Goal: Find specific page/section

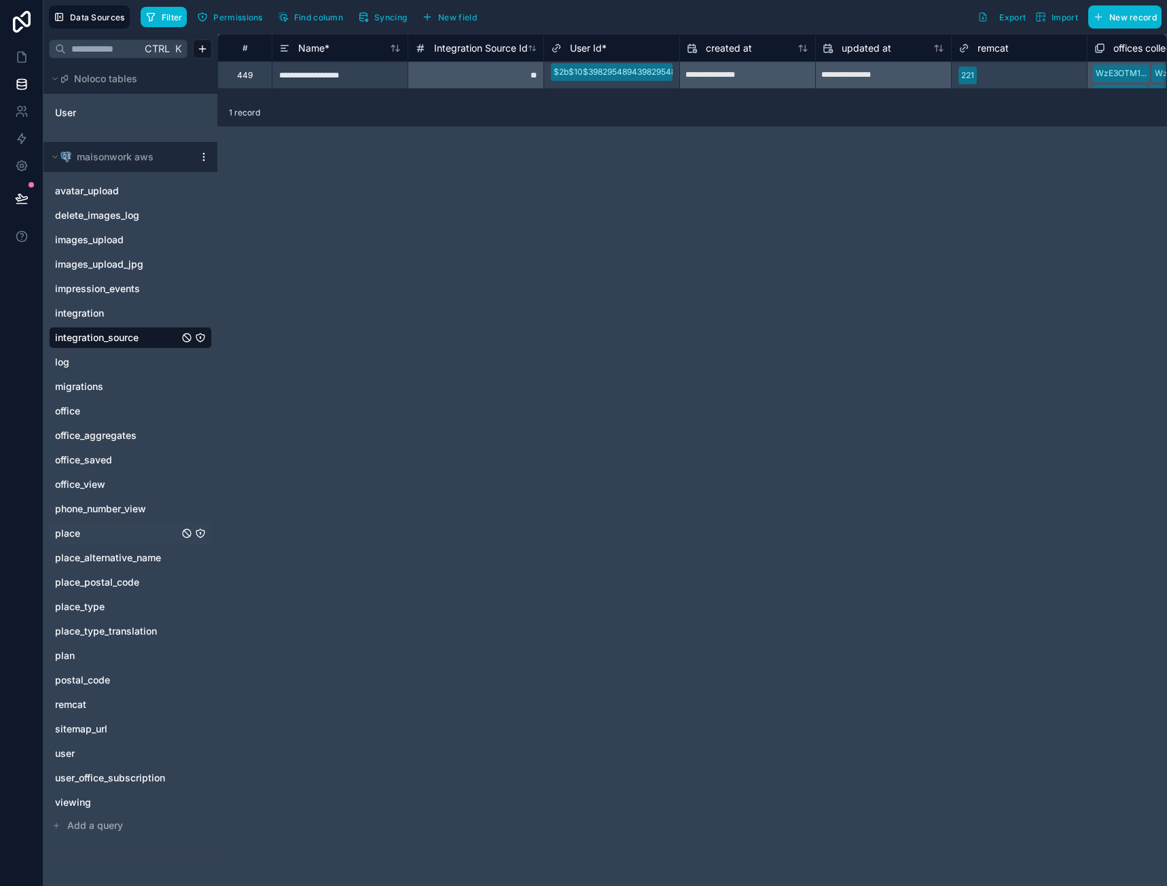
click at [103, 534] on link "place" at bounding box center [117, 534] width 124 height 14
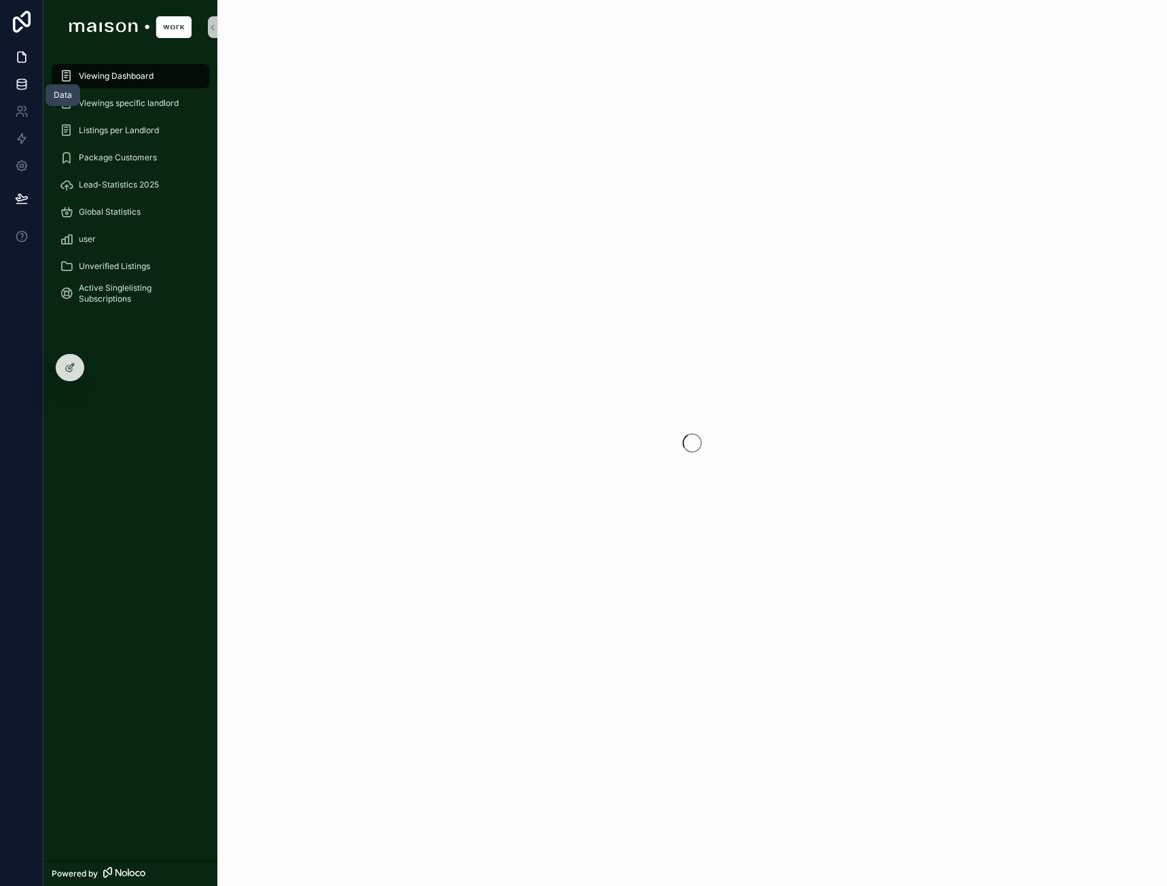
click at [26, 83] on icon at bounding box center [21, 83] width 9 height 5
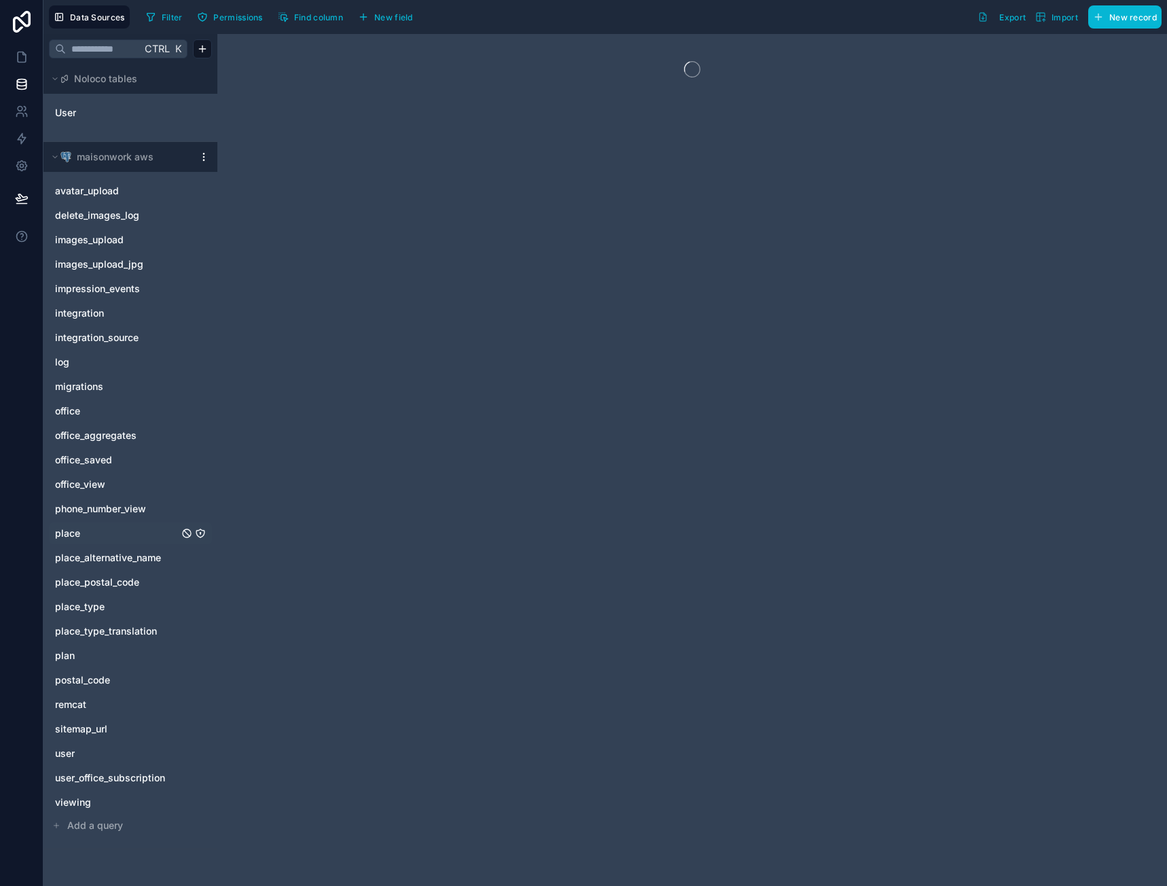
click at [88, 539] on link "place" at bounding box center [117, 534] width 124 height 14
click at [92, 511] on span "phone_number_view" at bounding box center [100, 509] width 91 height 14
click at [85, 533] on link "place" at bounding box center [117, 534] width 124 height 14
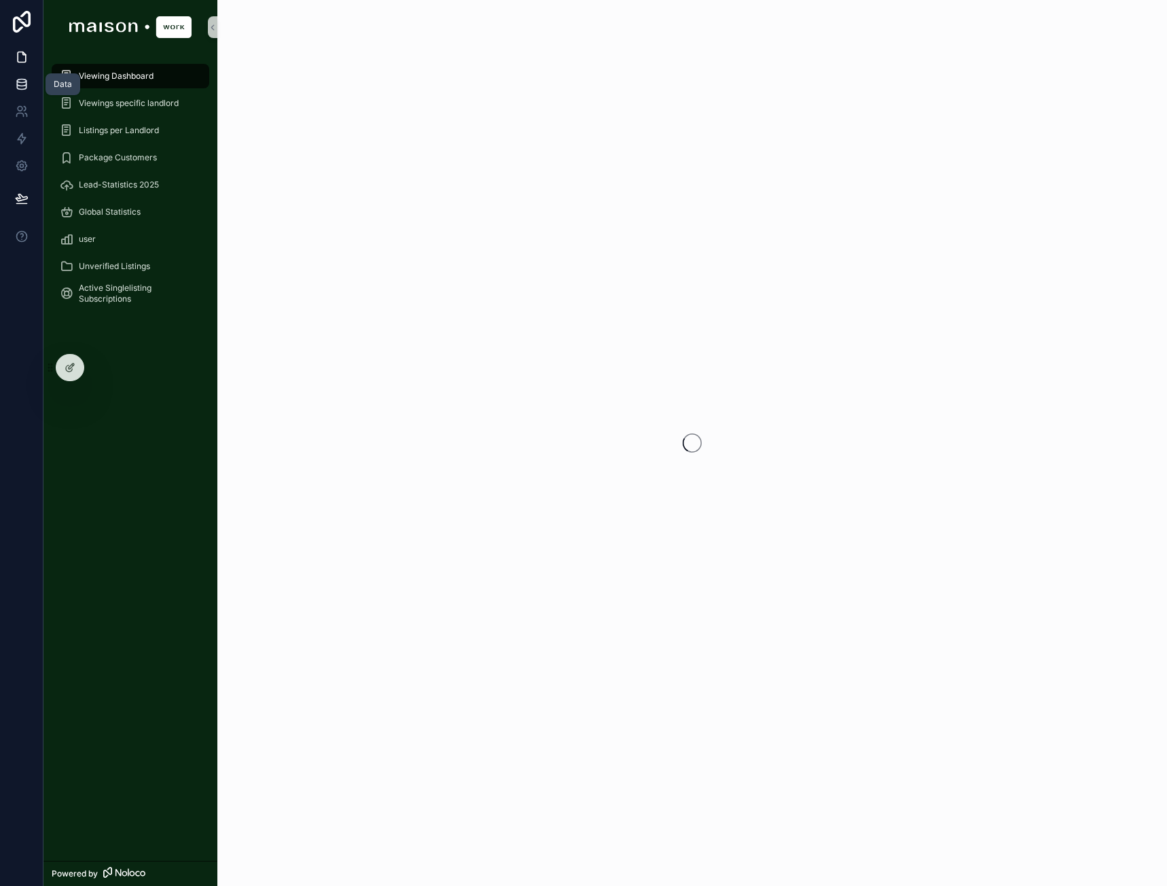
click at [31, 85] on link at bounding box center [21, 84] width 43 height 27
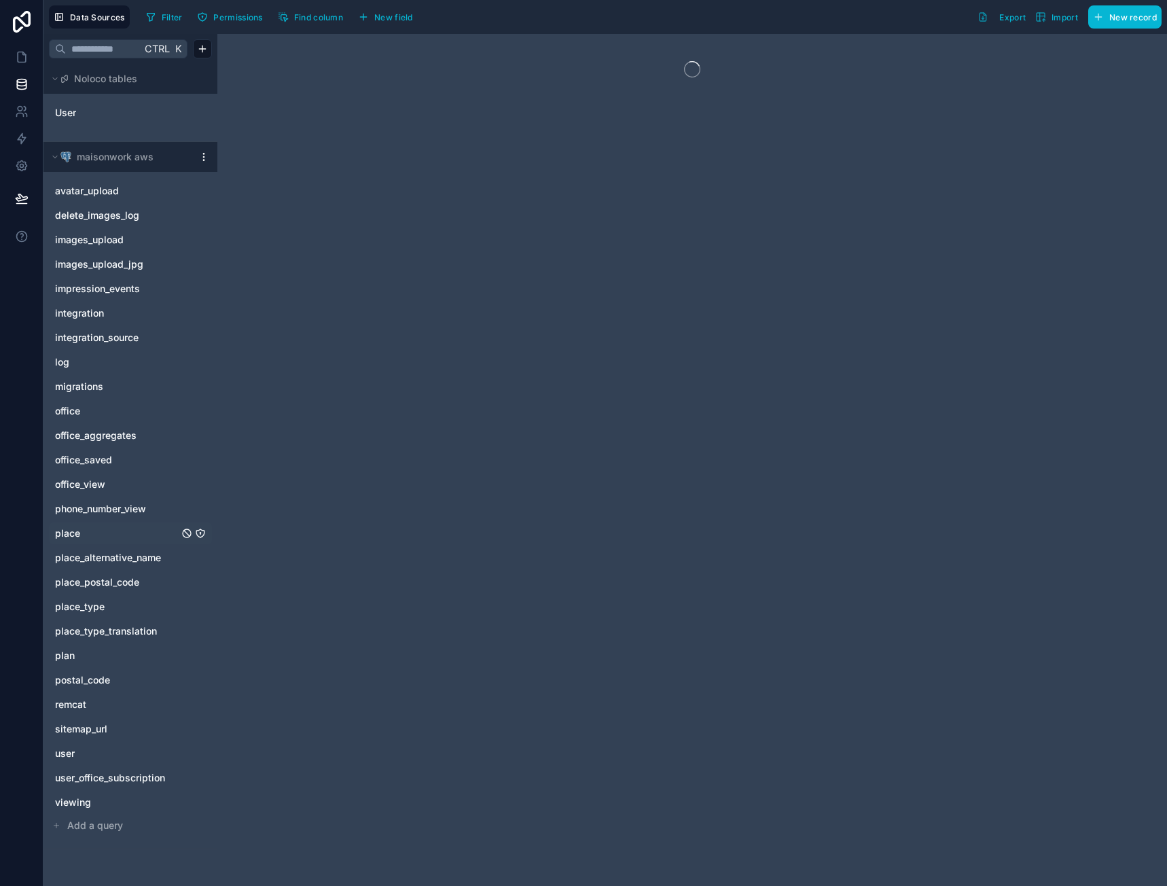
click at [106, 537] on link "place" at bounding box center [117, 534] width 124 height 14
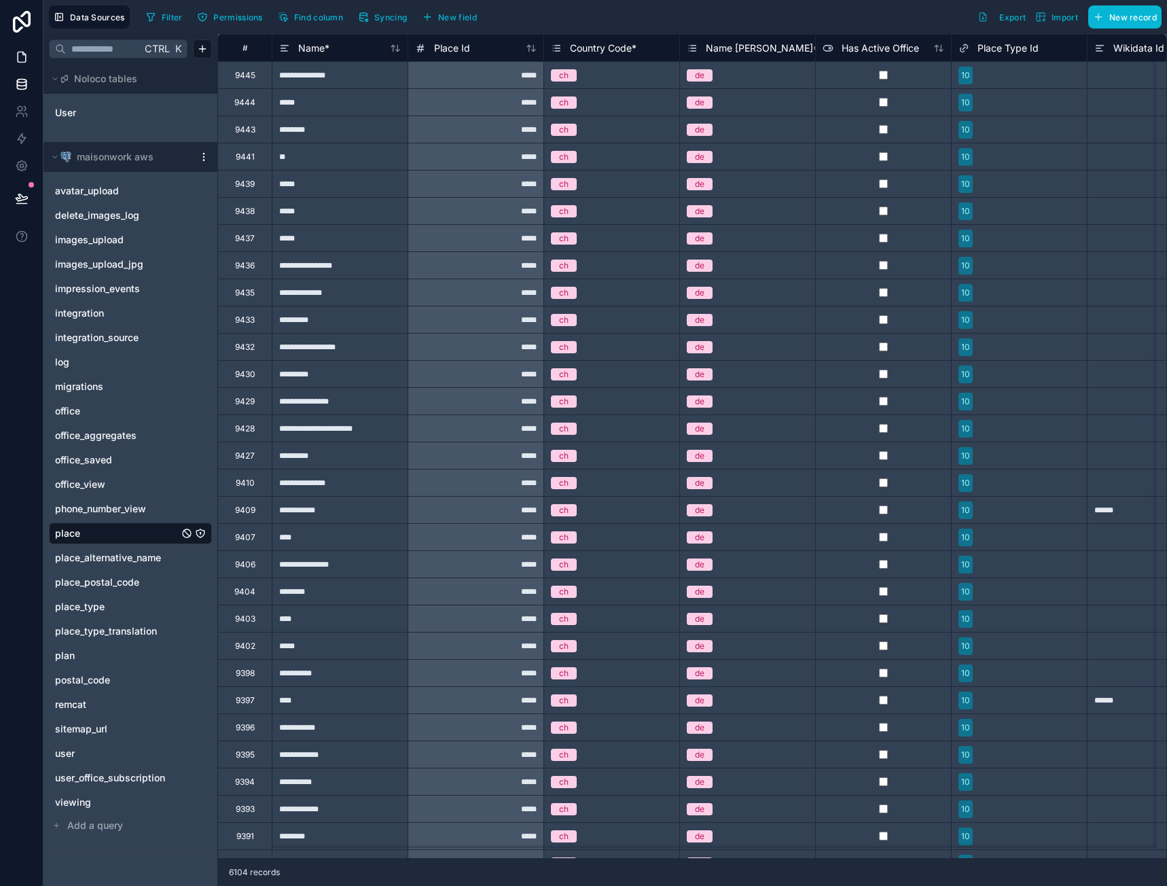
click at [21, 61] on icon at bounding box center [22, 57] width 14 height 14
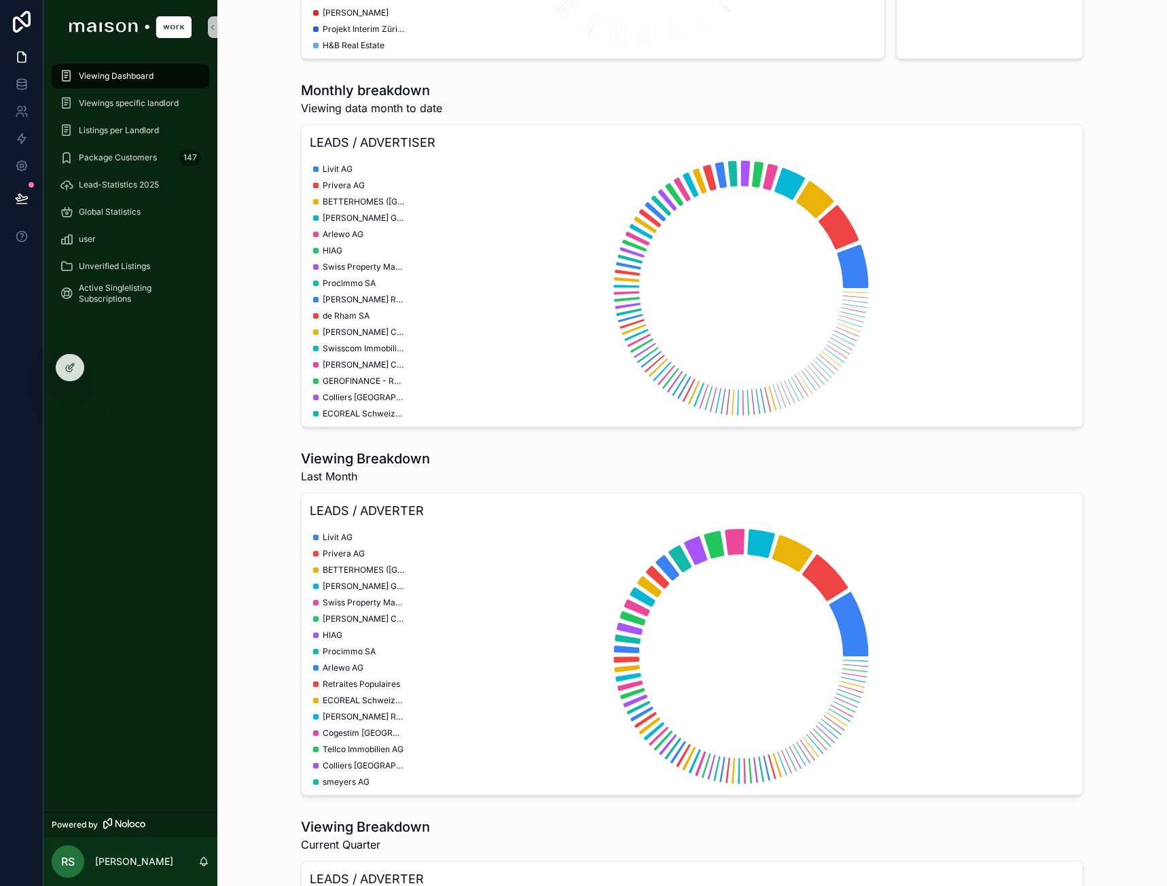
scroll to position [526, 0]
